Goal: Information Seeking & Learning: Learn about a topic

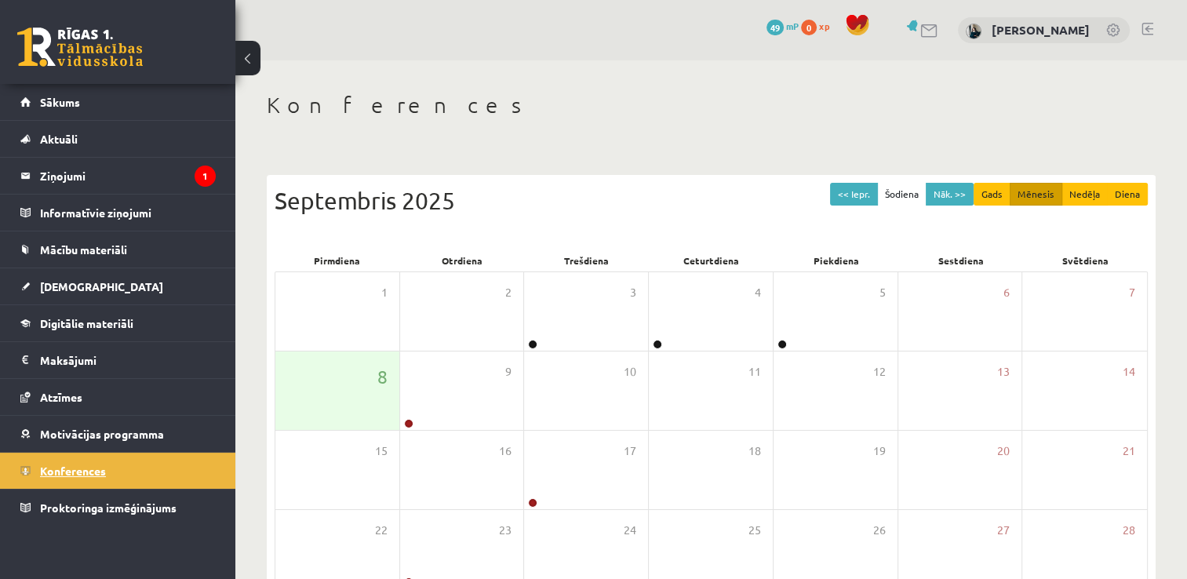
click at [109, 465] on link "Konferences" at bounding box center [117, 471] width 195 height 36
click at [81, 315] on link "Digitālie materiāli" at bounding box center [117, 323] width 195 height 36
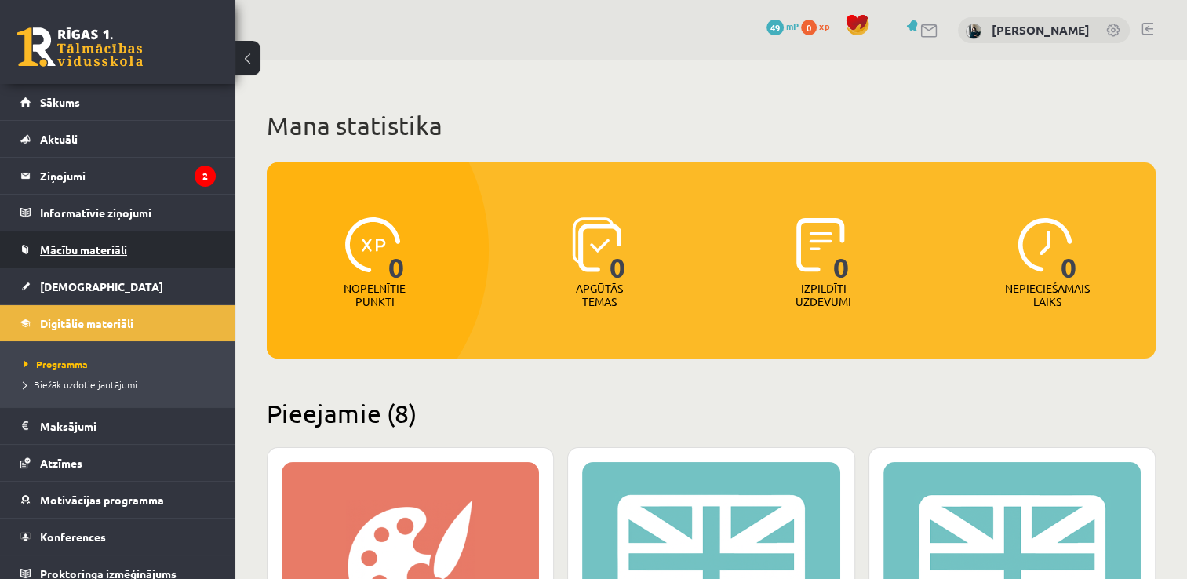
click at [70, 257] on link "Mācību materiāli" at bounding box center [117, 249] width 195 height 36
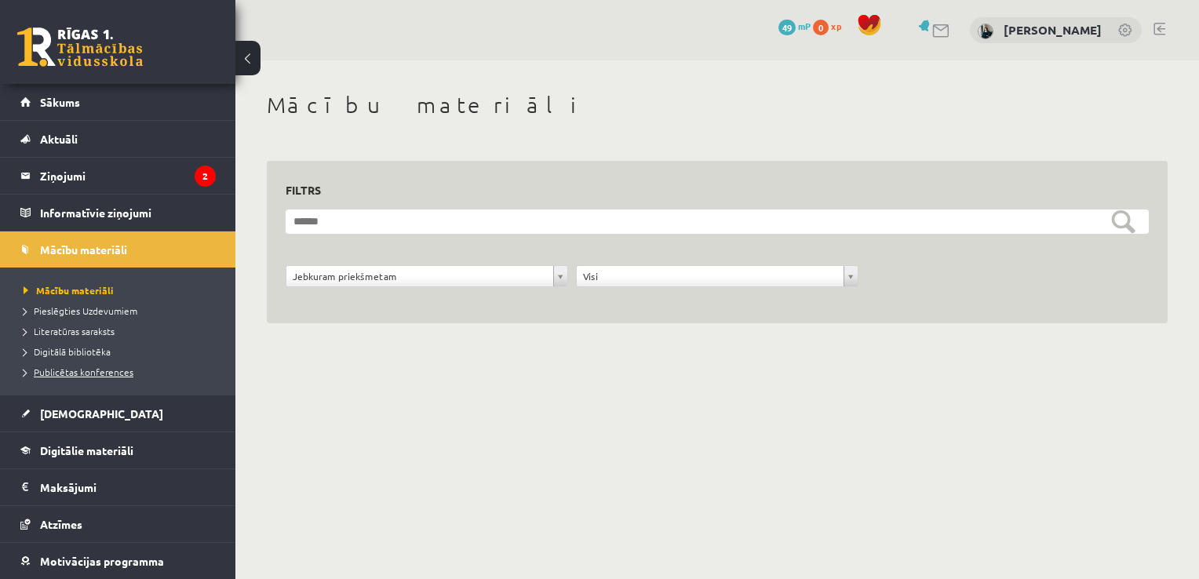
click at [85, 374] on span "Publicētas konferences" at bounding box center [79, 372] width 110 height 13
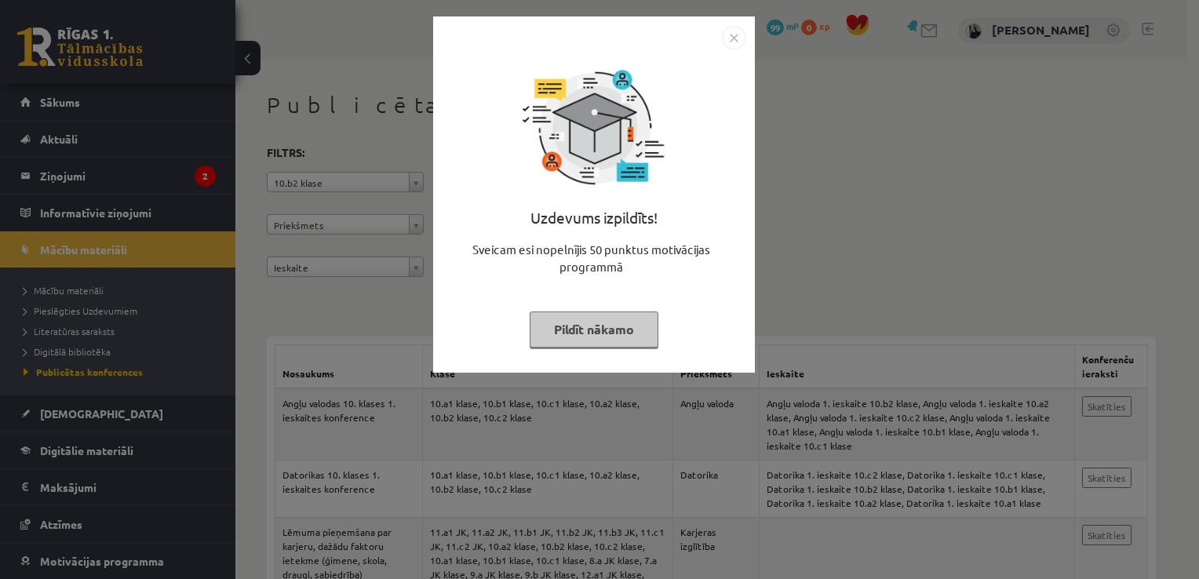
click at [599, 325] on button "Pildīt nākamo" at bounding box center [594, 329] width 129 height 36
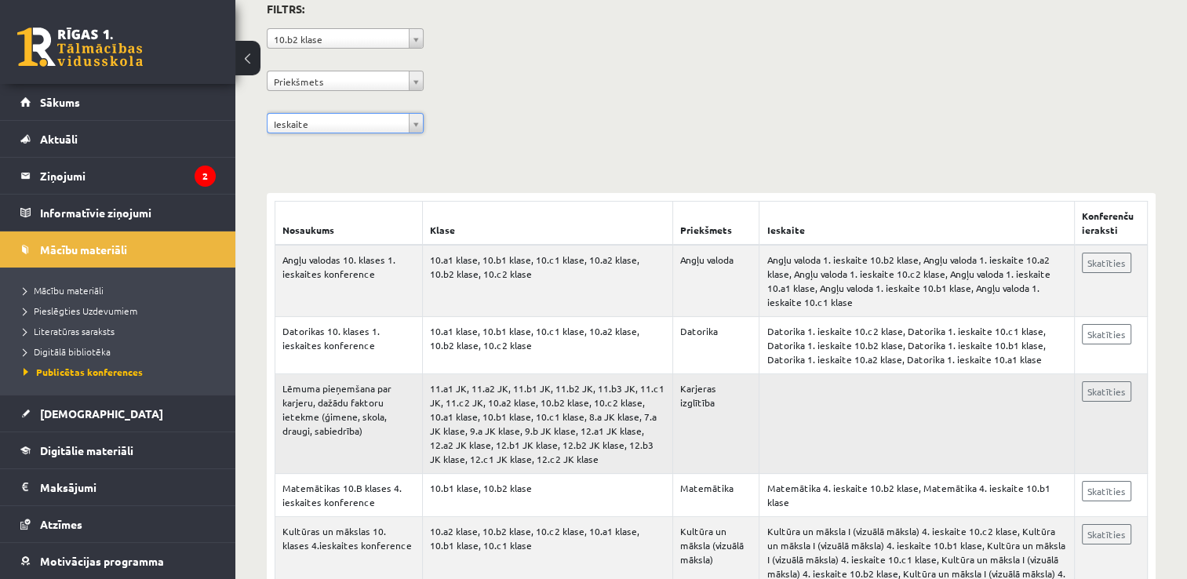
scroll to position [235, 0]
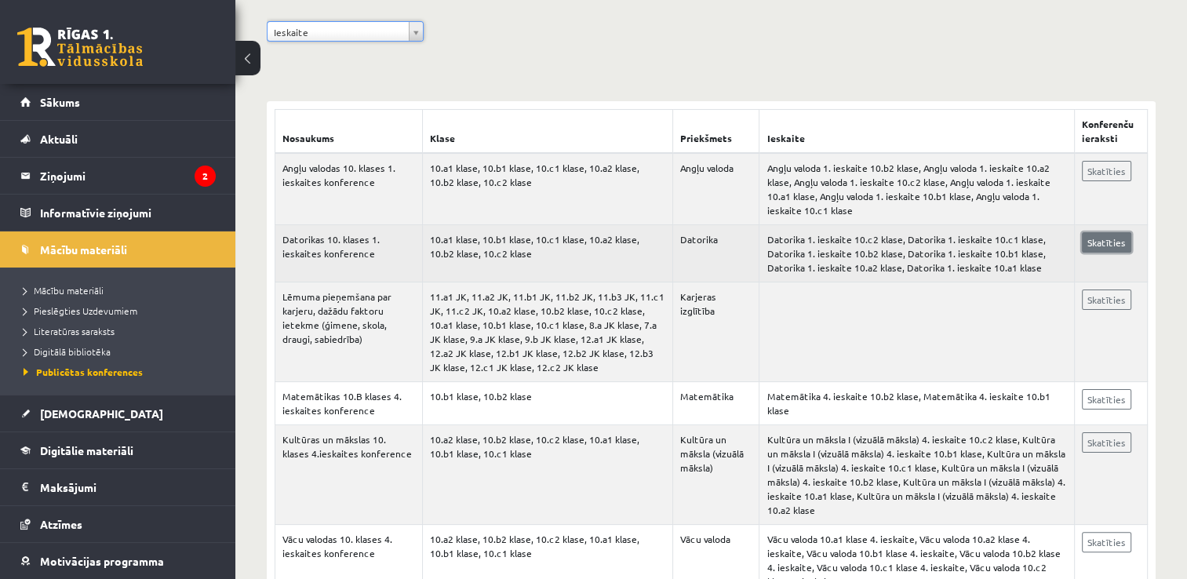
click at [1082, 240] on link "Skatīties" at bounding box center [1106, 242] width 49 height 20
